Goal: Task Accomplishment & Management: Manage account settings

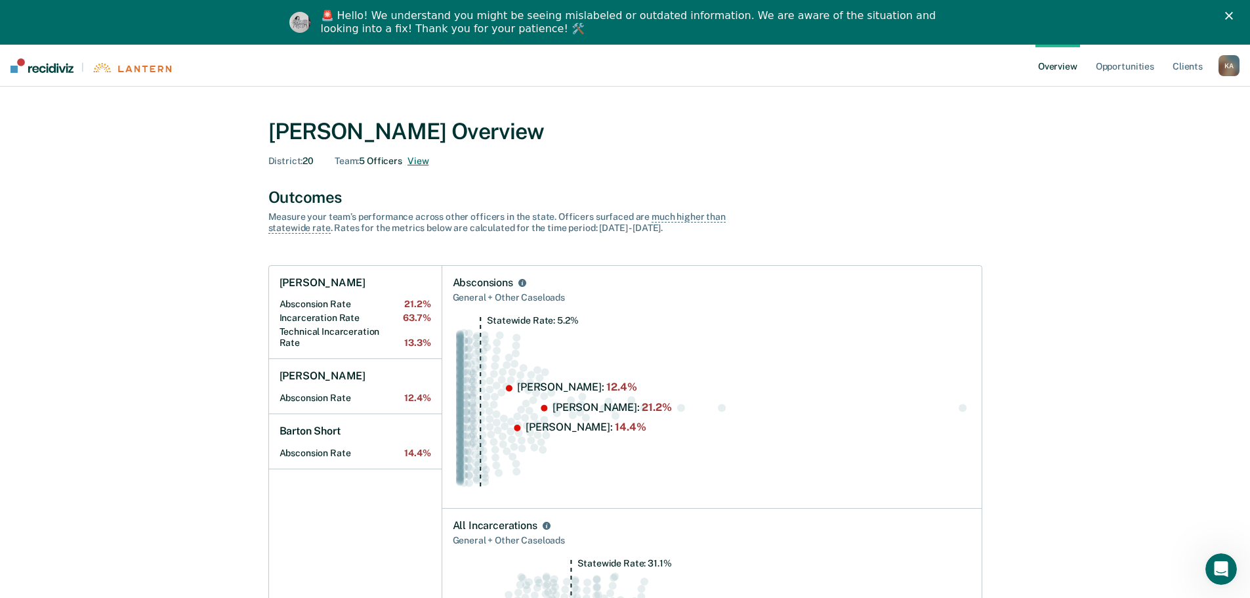
click at [422, 164] on button "View" at bounding box center [417, 160] width 21 height 11
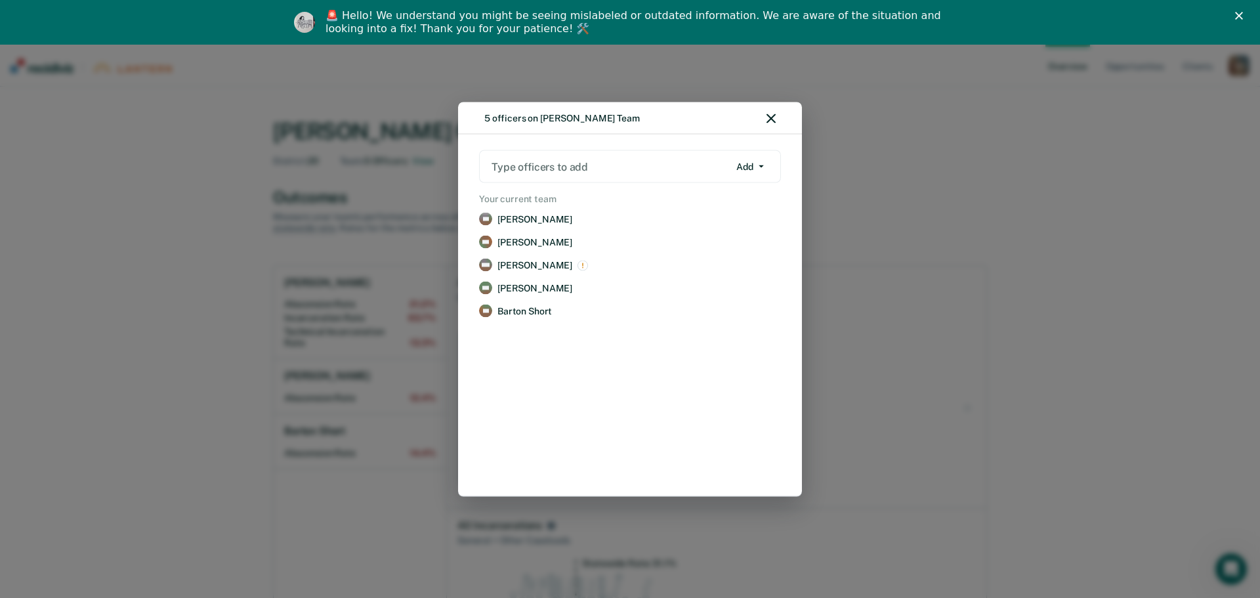
click at [942, 163] on div "5 officers on [PERSON_NAME] Team Type officers to add Add Add Remove Your curre…" at bounding box center [630, 299] width 1260 height 598
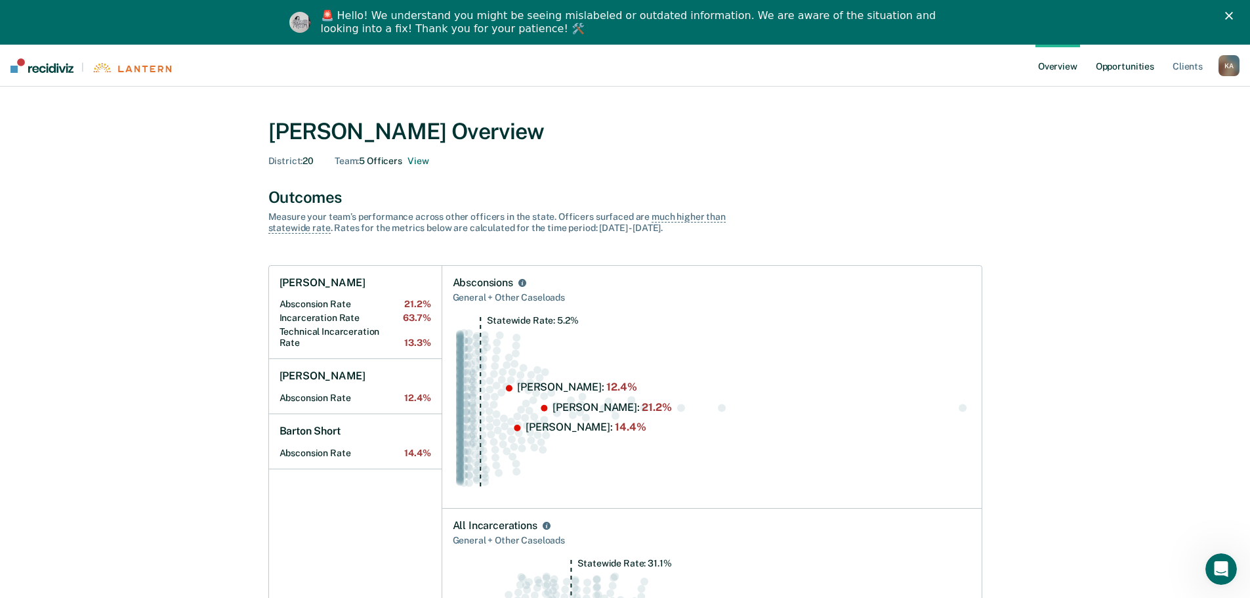
click at [1133, 69] on link "Opportunities" at bounding box center [1125, 66] width 64 height 42
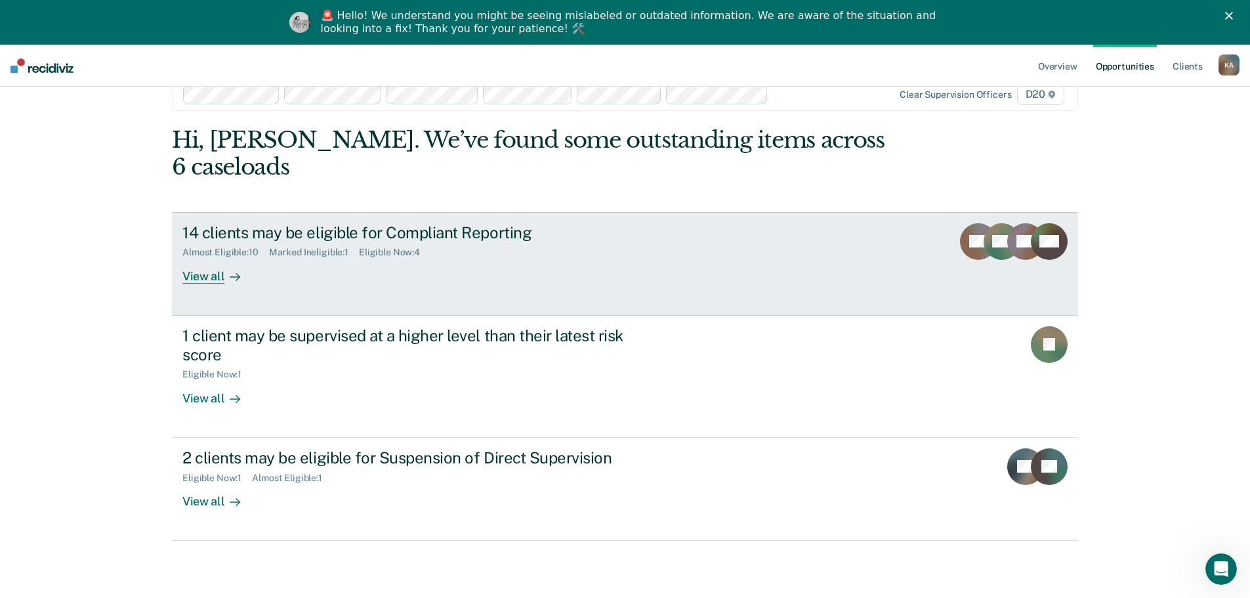
scroll to position [45, 0]
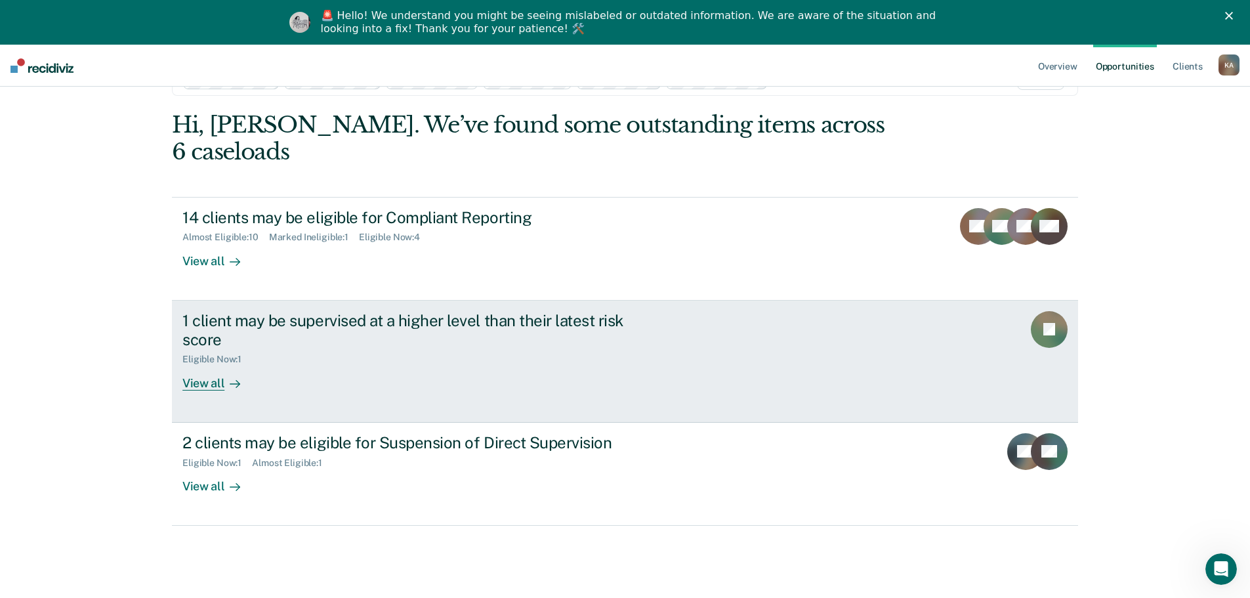
click at [208, 365] on div "View all" at bounding box center [218, 378] width 73 height 26
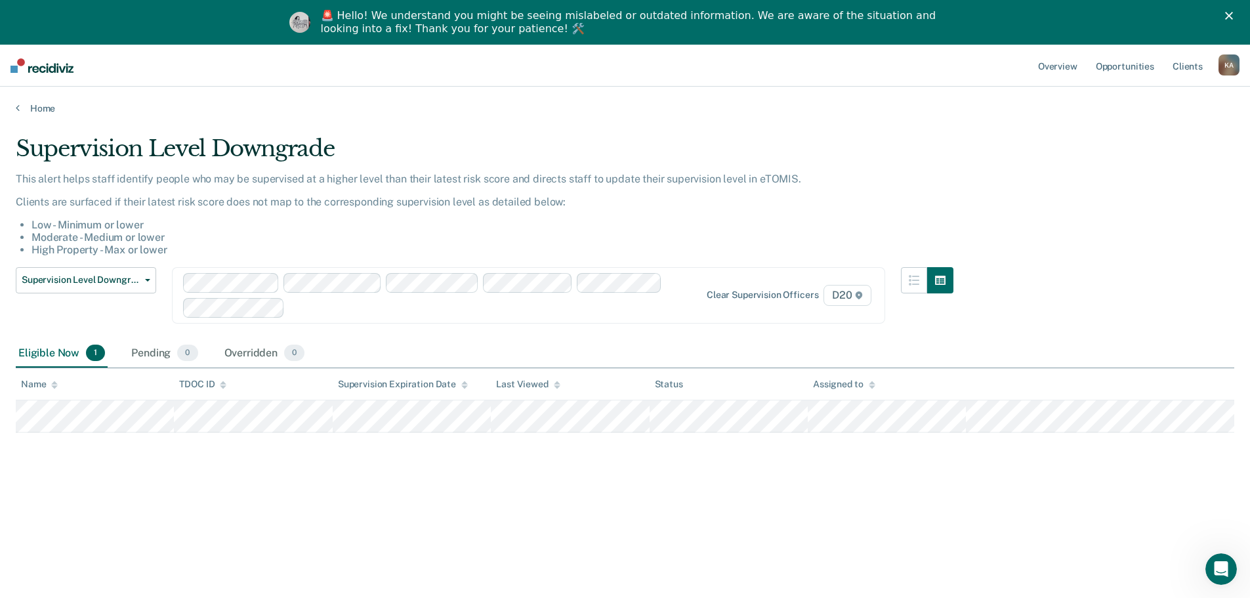
click at [445, 216] on div "This alert helps staff identify people who may be supervised at a higher level …" at bounding box center [484, 215] width 937 height 84
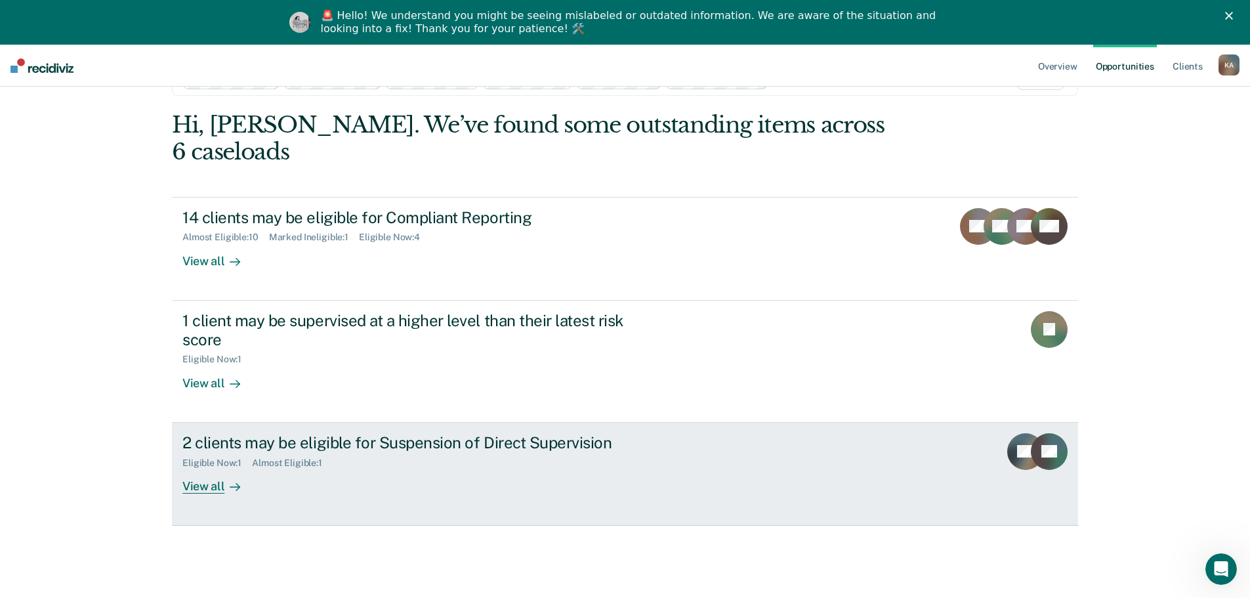
click at [441, 444] on div "2 clients may be eligible for Suspension of Direct Supervision Eligible Now : 1…" at bounding box center [428, 463] width 492 height 60
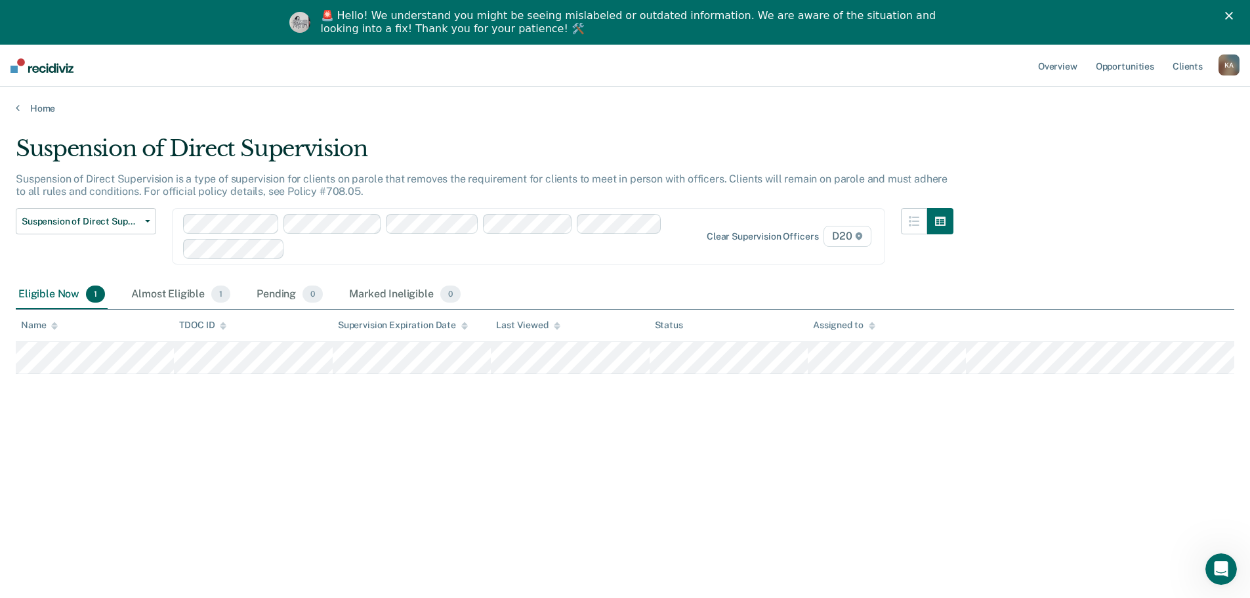
scroll to position [45, 0]
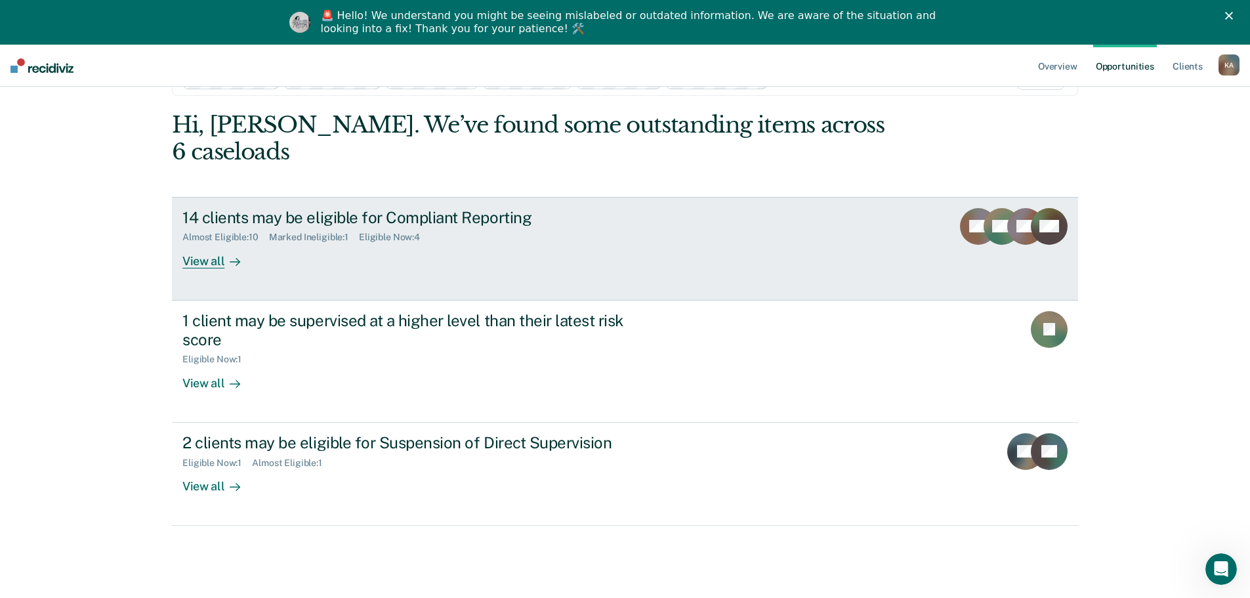
click at [337, 208] on div "14 clients may be eligible for Compliant Reporting" at bounding box center [412, 217] width 461 height 19
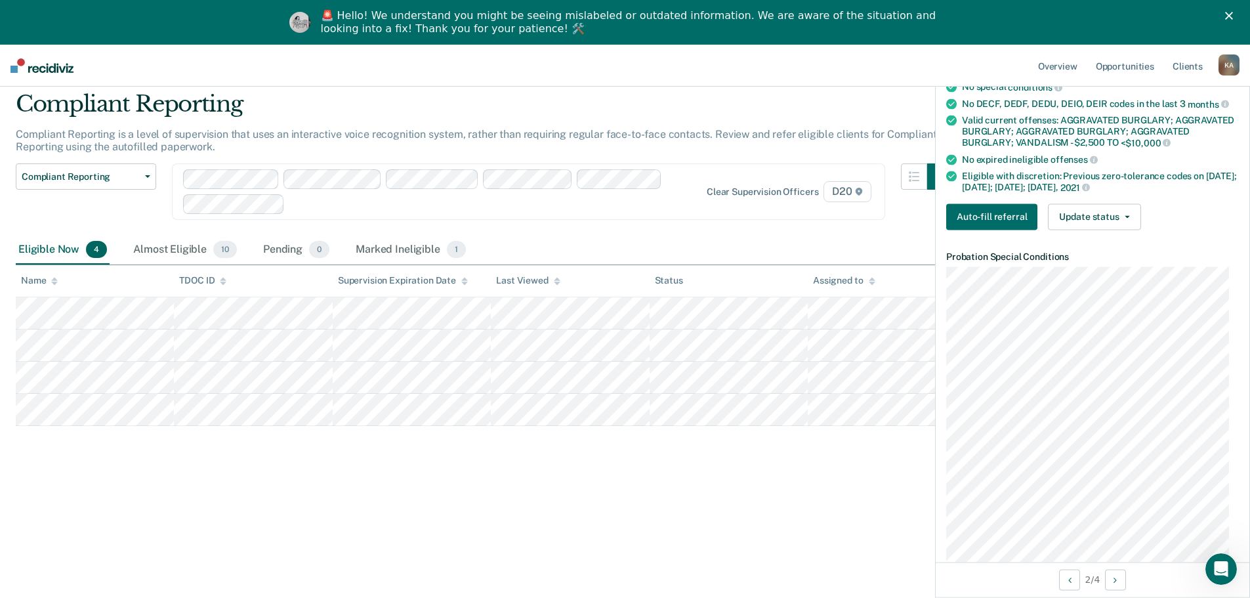
scroll to position [262, 0]
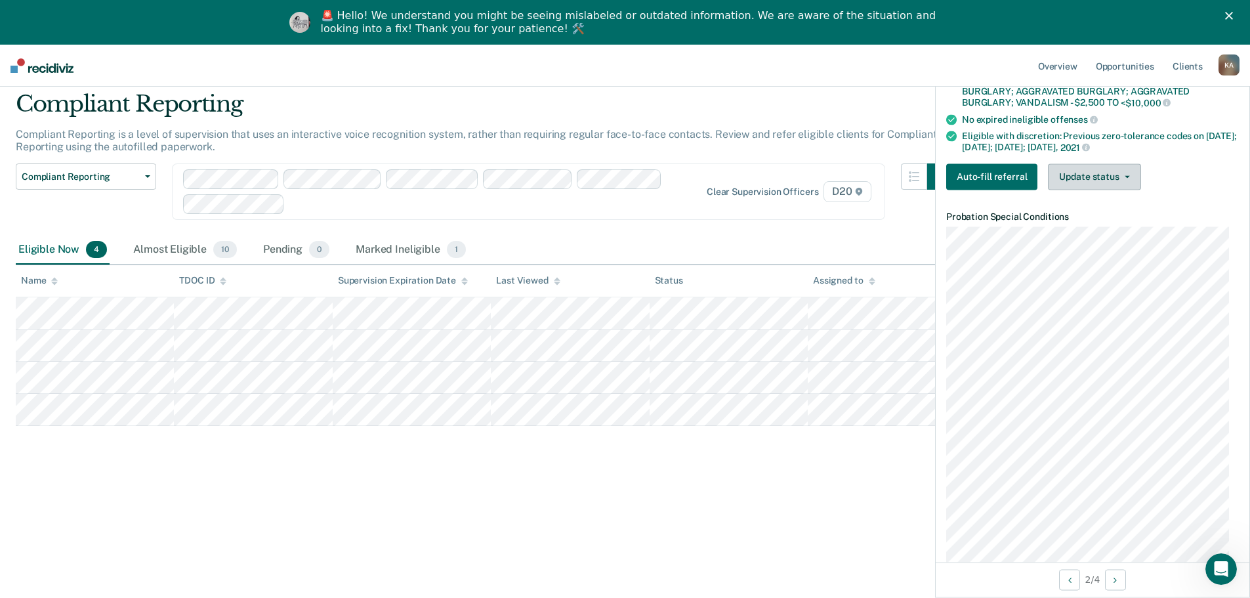
click at [1103, 186] on button "Update status" at bounding box center [1094, 176] width 92 height 26
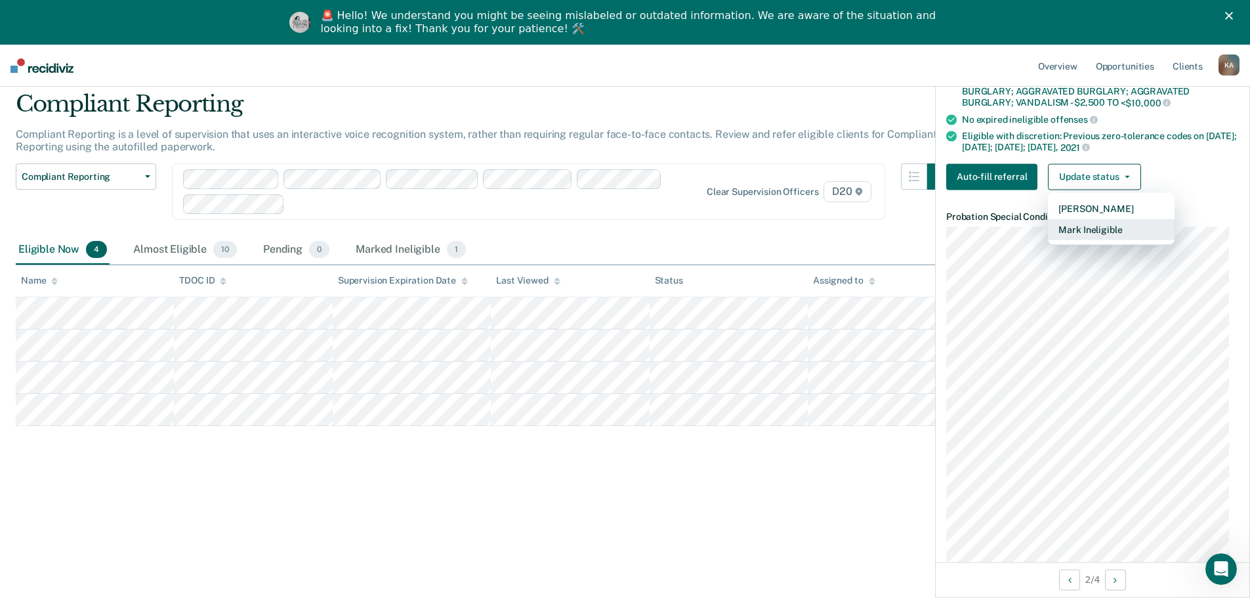
click at [1112, 235] on button "Mark Ineligible" at bounding box center [1111, 228] width 127 height 21
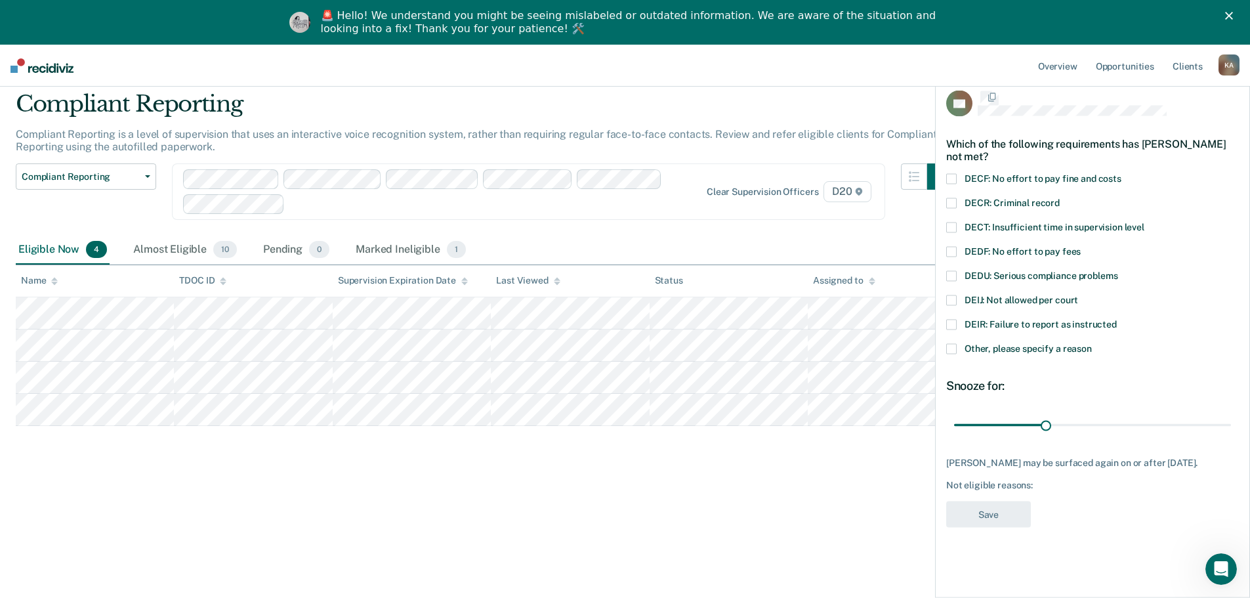
scroll to position [0, 0]
drag, startPoint x: 1046, startPoint y: 425, endPoint x: 1259, endPoint y: 423, distance: 213.2
type input "90"
click at [1231, 423] on input "range" at bounding box center [1092, 426] width 277 height 23
click at [947, 303] on span at bounding box center [951, 301] width 10 height 10
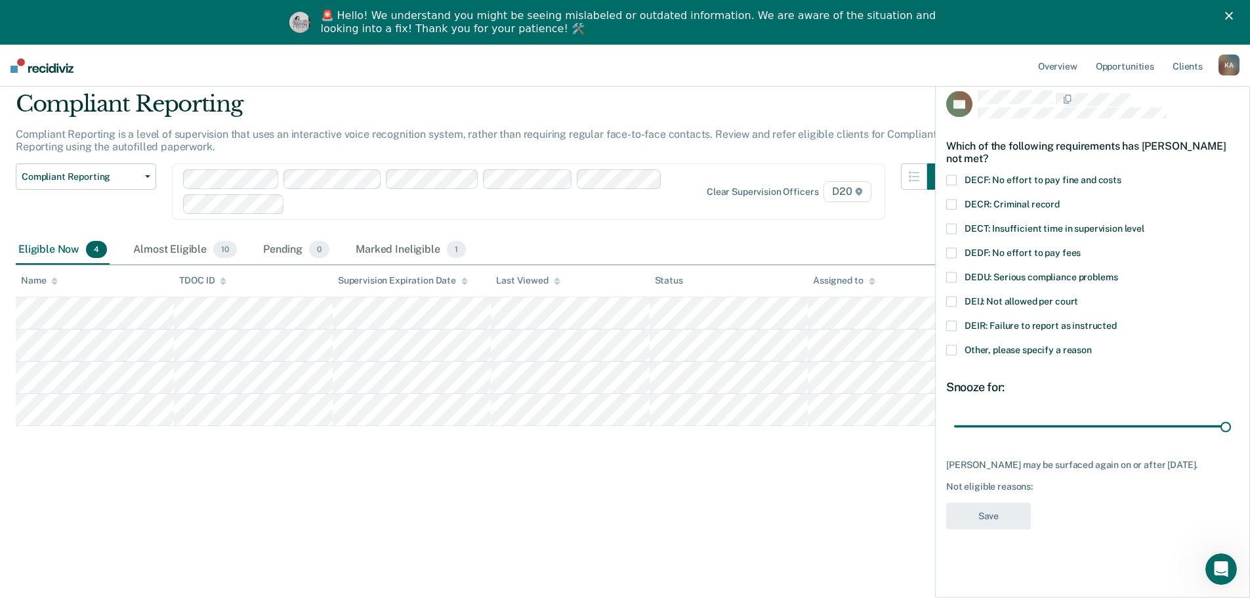
click at [1078, 296] on input "DEIJ: Not allowed per court" at bounding box center [1078, 296] width 0 height 0
click at [957, 508] on button "Save" at bounding box center [988, 515] width 85 height 27
